Goal: Task Accomplishment & Management: Manage account settings

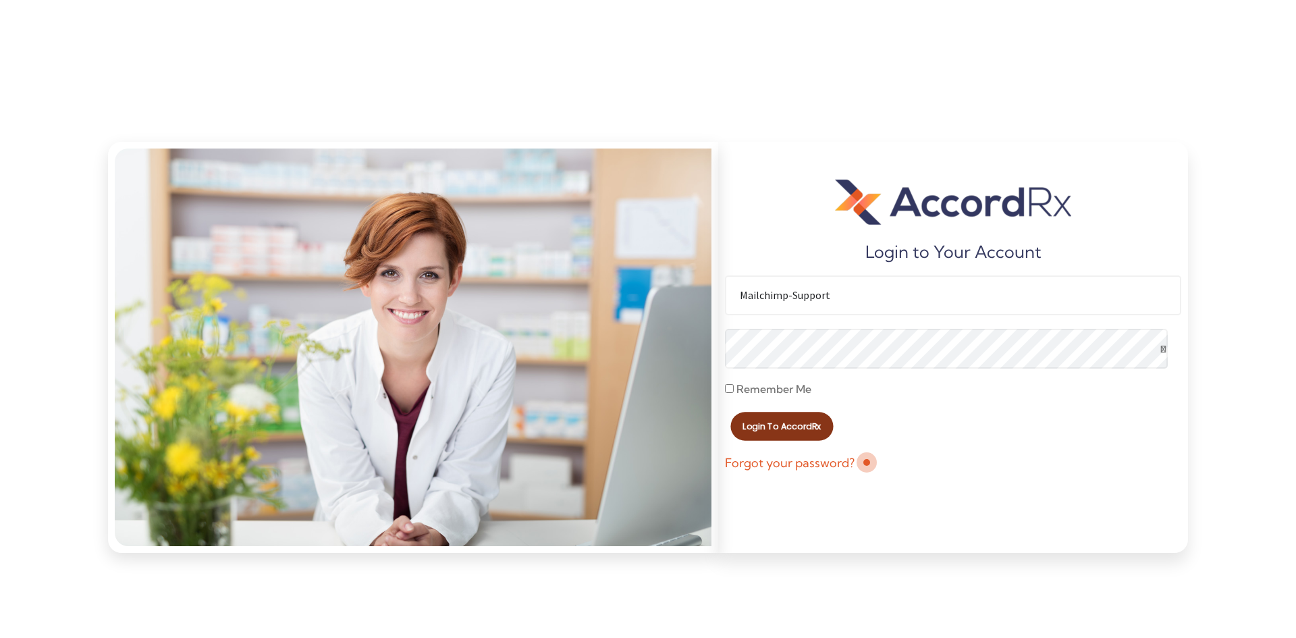
click at [783, 426] on span "Login to AccordRx" at bounding box center [781, 426] width 78 height 9
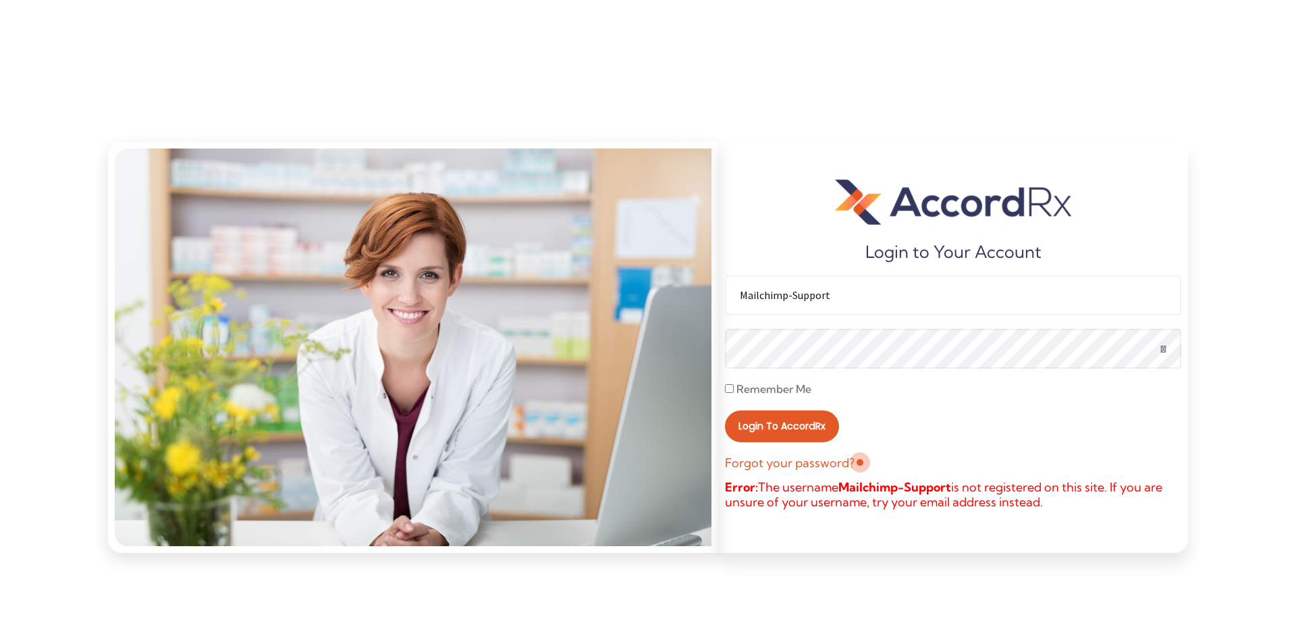
drag, startPoint x: 843, startPoint y: 298, endPoint x: 715, endPoint y: 300, distance: 128.2
click at [715, 300] on div "Login to Your Account Mailchimp-Support Remember Me Login to AccordRx Forgot yo…" at bounding box center [648, 347] width 1080 height 424
type input "hamza.shafique@desolint.com"
click at [725, 410] on button "Login to AccordRx" at bounding box center [782, 426] width 114 height 32
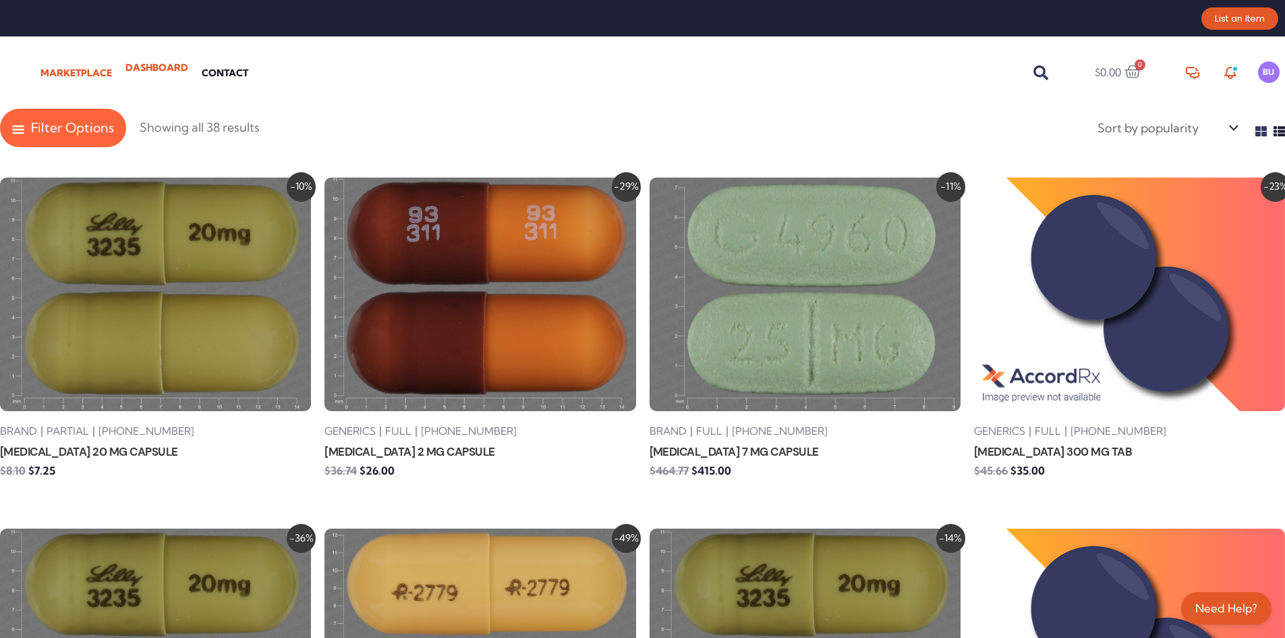
click at [170, 72] on link "Dashboard" at bounding box center [157, 67] width 76 height 27
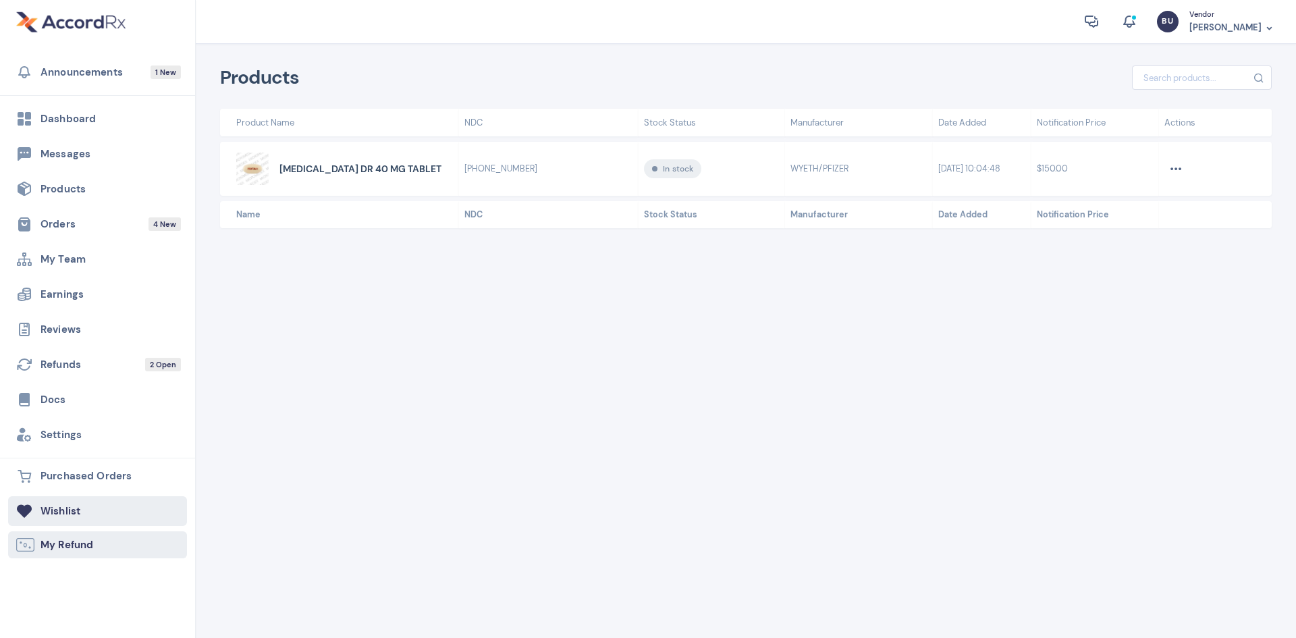
click at [108, 543] on span "My Refund" at bounding box center [104, 544] width 128 height 13
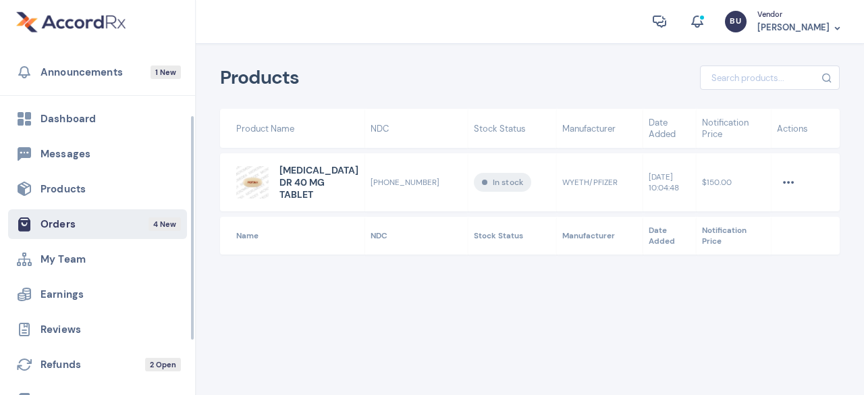
scroll to position [192, 0]
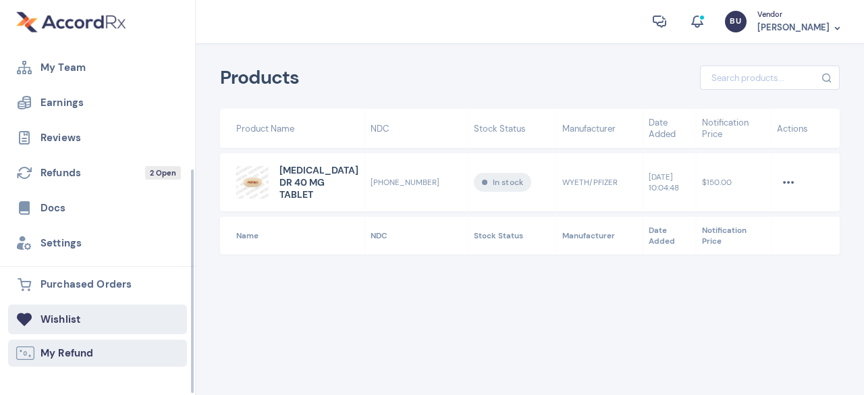
click at [89, 351] on span "My Refund" at bounding box center [104, 352] width 128 height 13
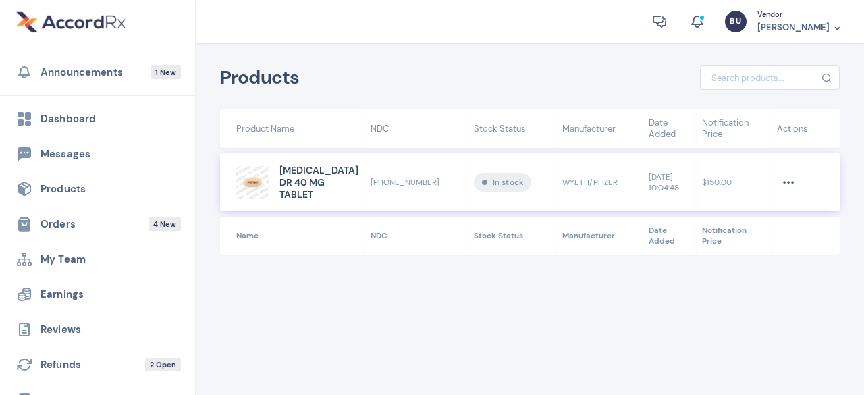
click at [781, 175] on em at bounding box center [788, 181] width 23 height 13
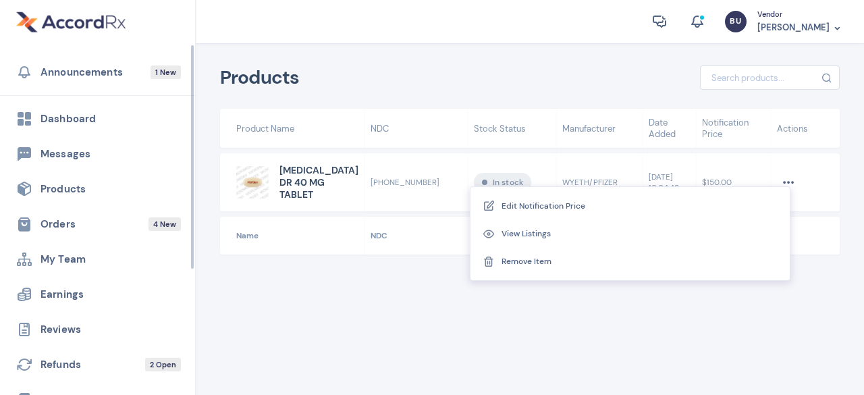
click at [543, 321] on div "Recent Messages View All" at bounding box center [432, 197] width 864 height 395
